Goal: Transaction & Acquisition: Purchase product/service

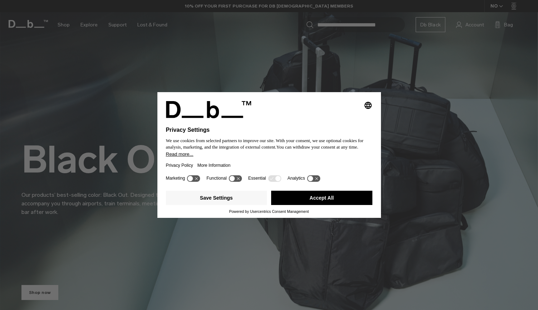
click at [301, 202] on button "Accept All" at bounding box center [321, 198] width 101 height 14
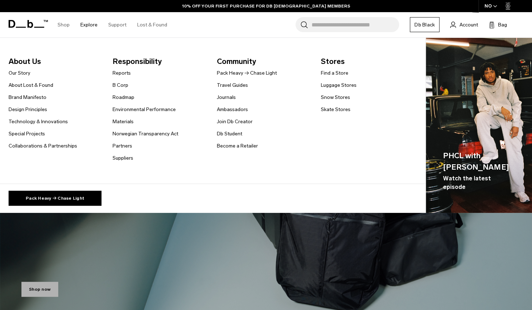
click at [88, 24] on link "Explore" at bounding box center [88, 24] width 17 height 25
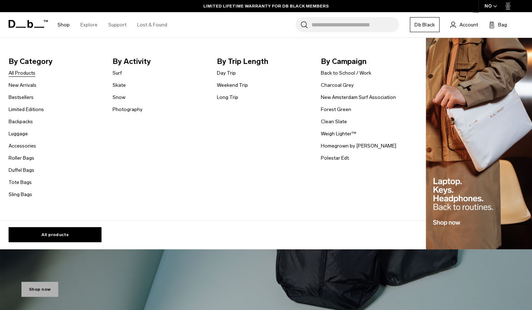
click at [25, 75] on link "All Products" at bounding box center [22, 73] width 27 height 8
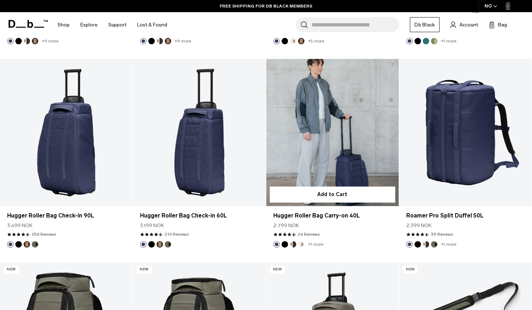
scroll to position [1950, 0]
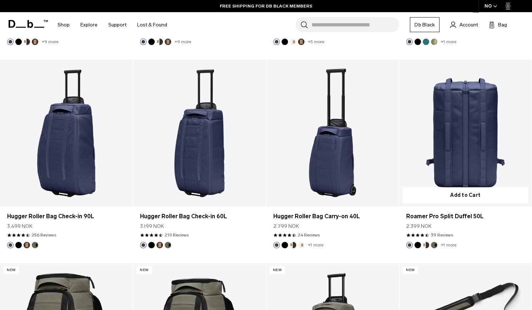
click at [470, 160] on link "Roamer Pro Split Duffel 50L" at bounding box center [465, 134] width 133 height 148
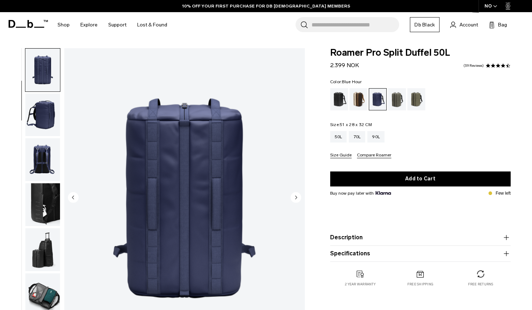
click at [41, 291] on img "button" at bounding box center [42, 294] width 35 height 43
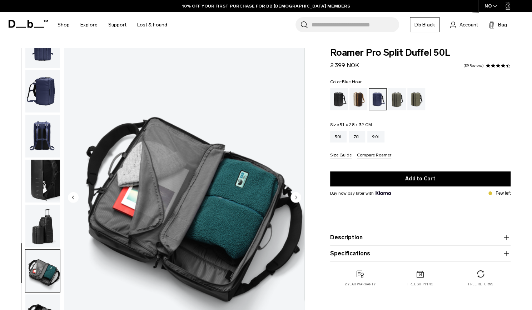
scroll to position [104, 0]
